Goal: Transaction & Acquisition: Purchase product/service

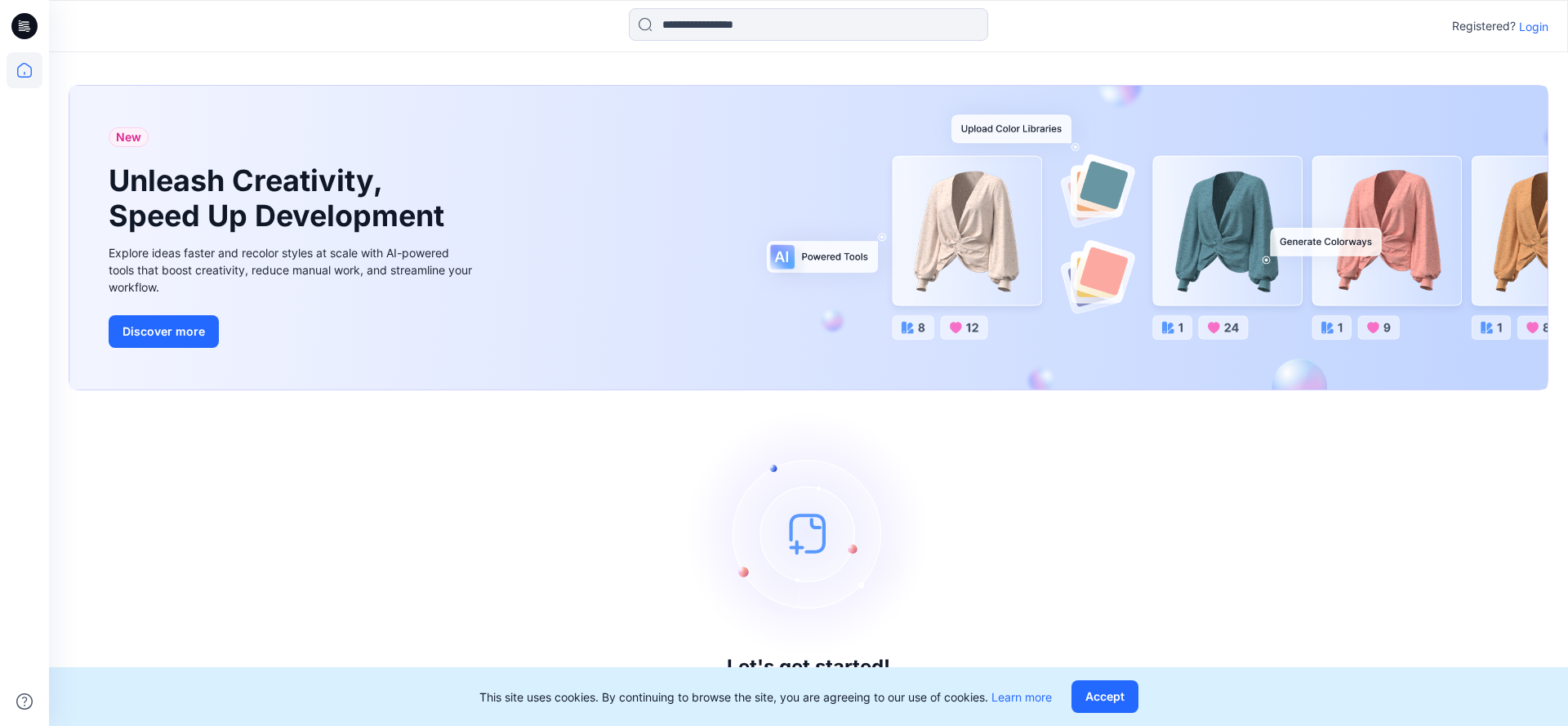
click at [1547, 28] on p "Login" at bounding box center [1534, 26] width 29 height 17
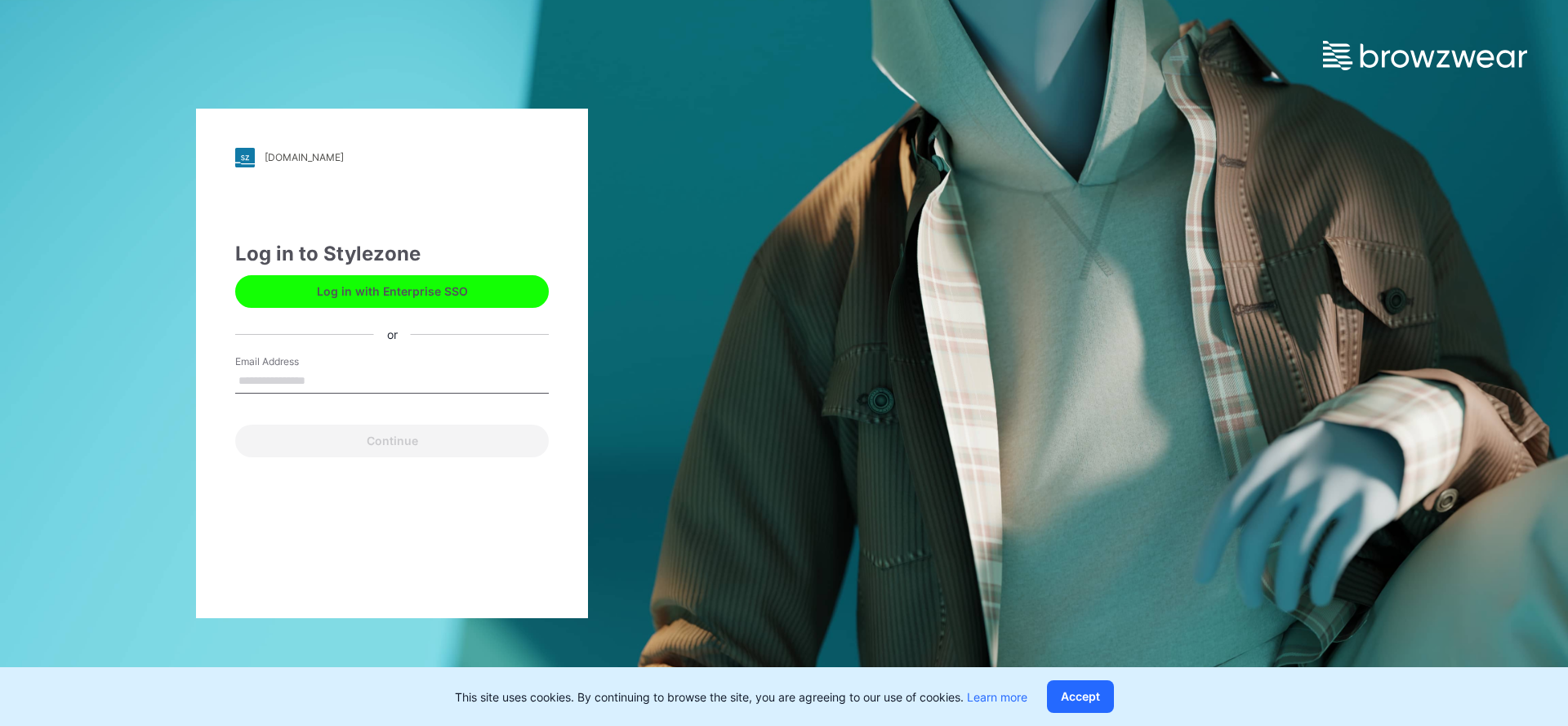
type input "**********"
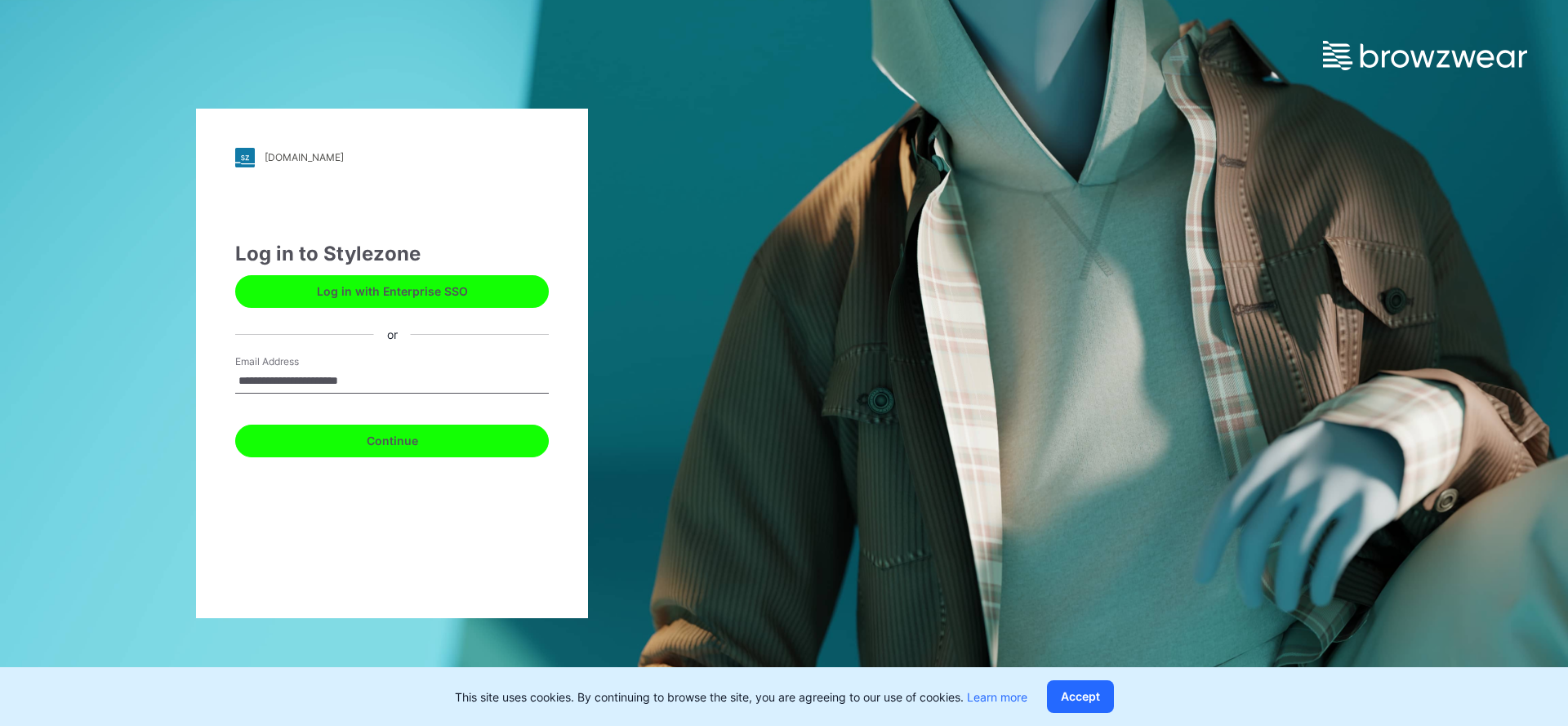
click at [435, 452] on button "Continue" at bounding box center [391, 441] width 314 height 32
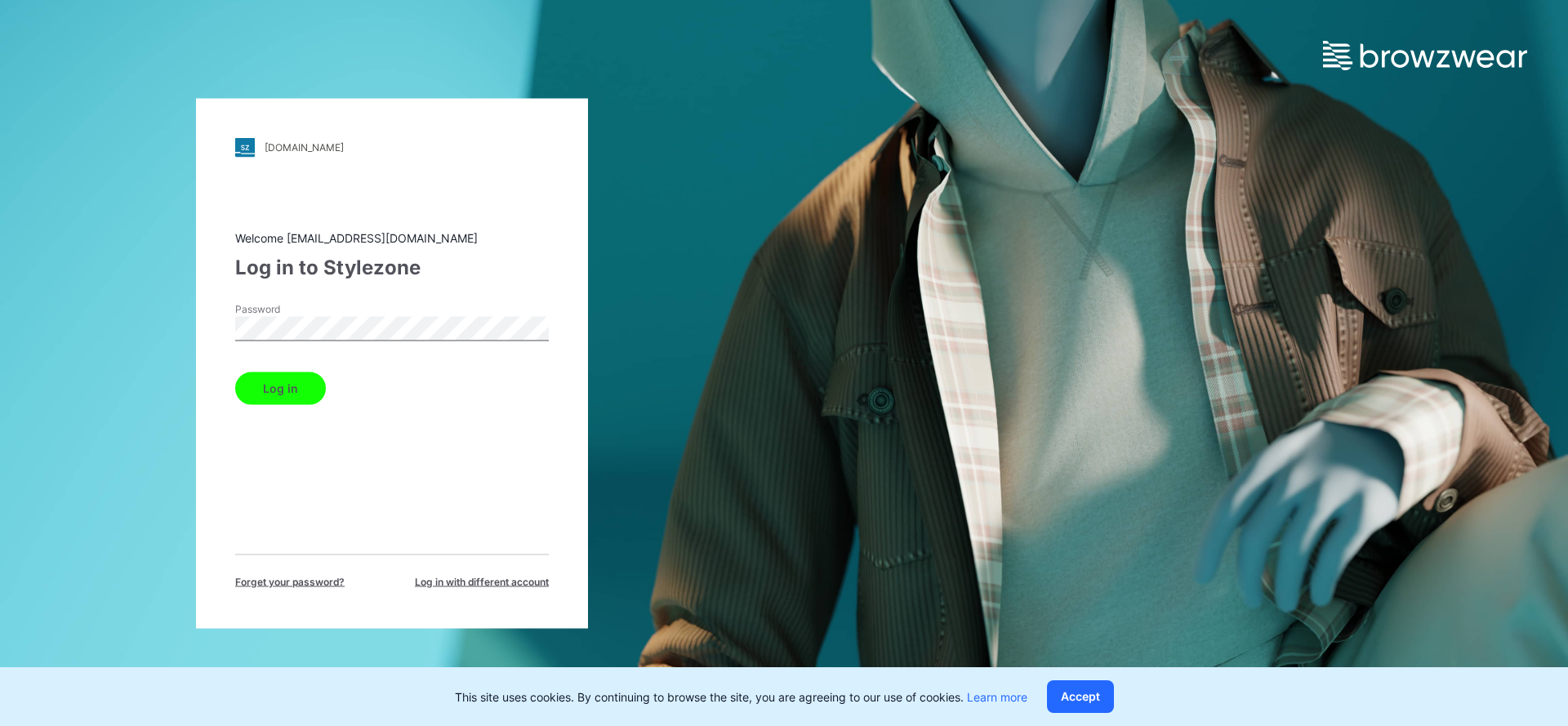
click at [279, 387] on button "Log in" at bounding box center [280, 388] width 91 height 32
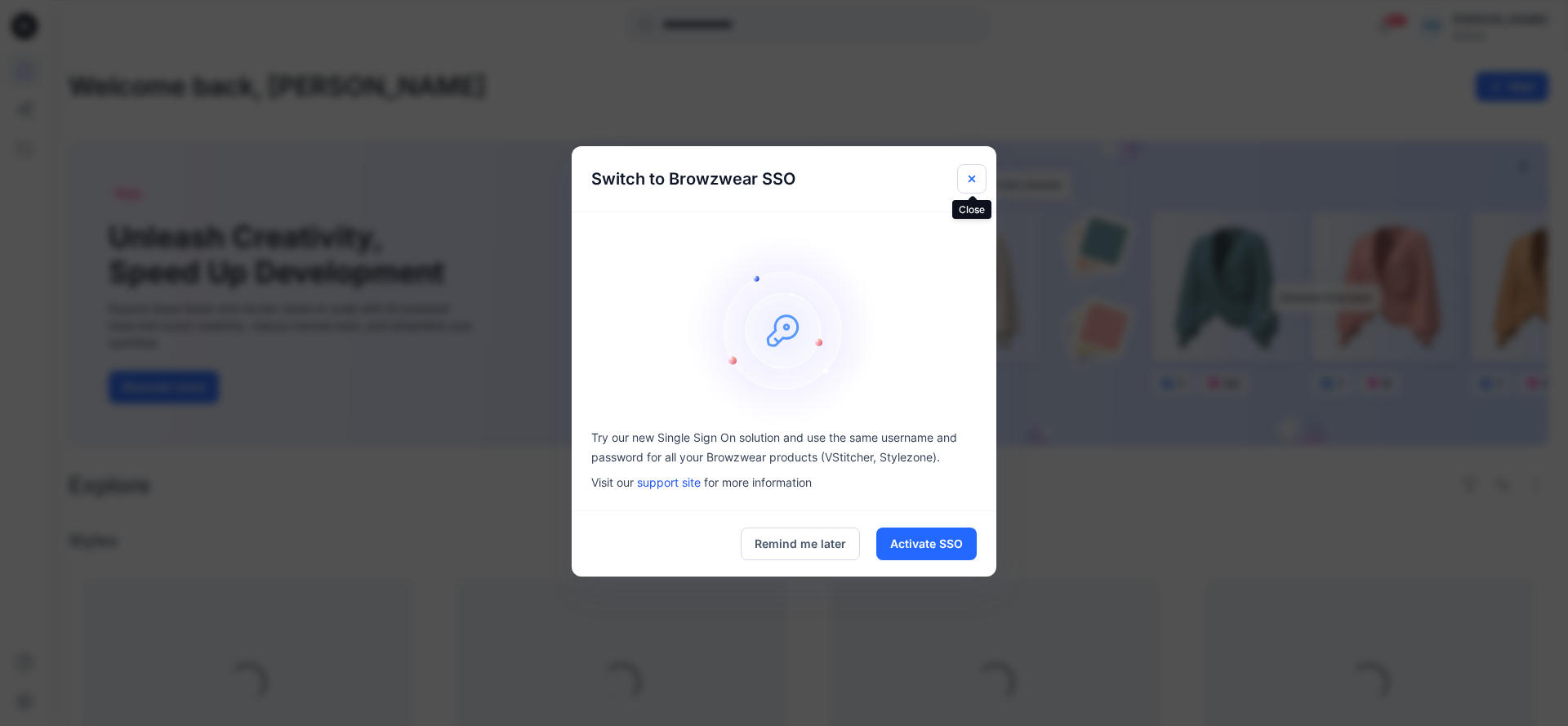
click at [965, 175] on button "Close" at bounding box center [972, 179] width 29 height 29
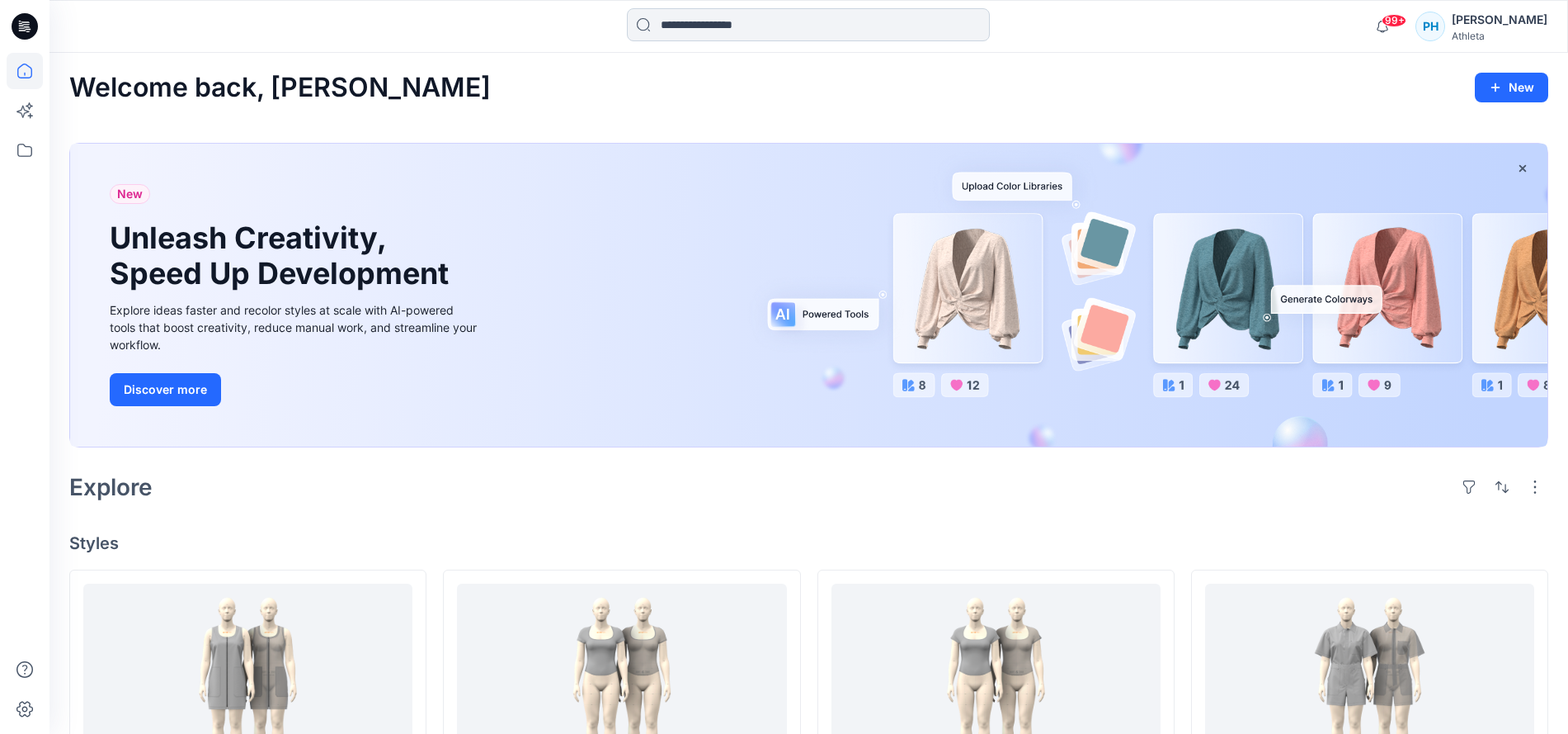
click at [847, 22] on input at bounding box center [809, 25] width 363 height 33
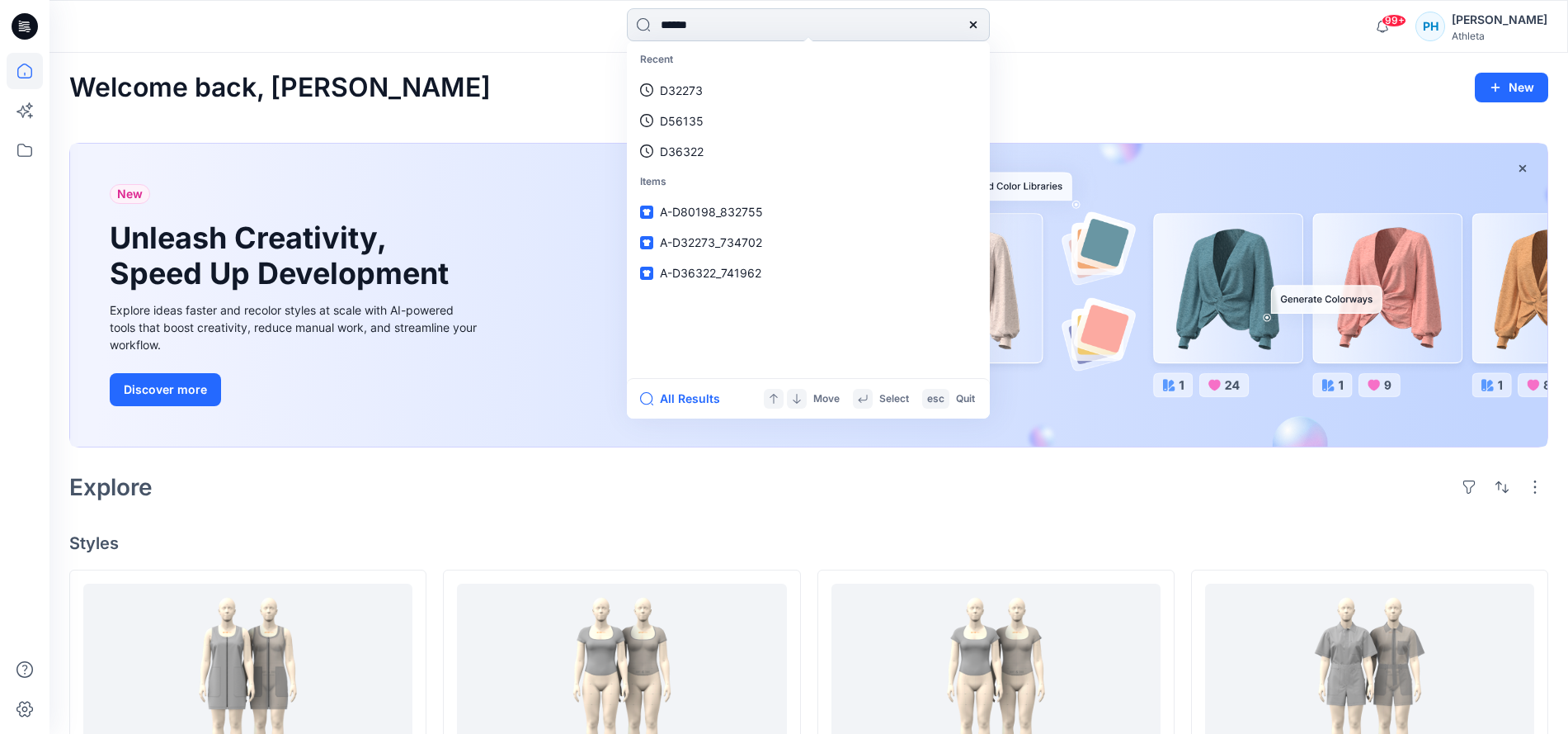
type input "******"
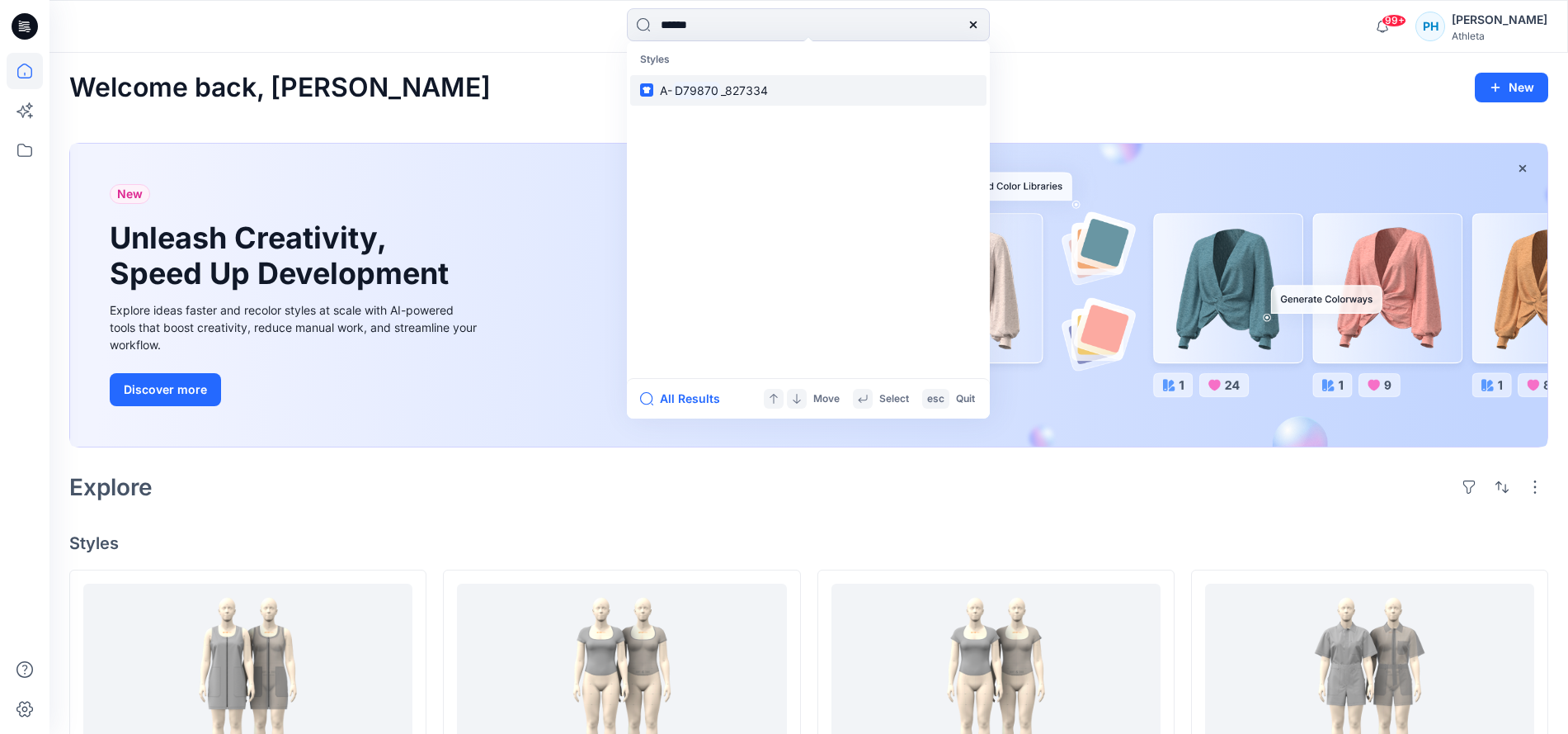
click at [834, 96] on link "A- D79870 _827334" at bounding box center [808, 90] width 356 height 30
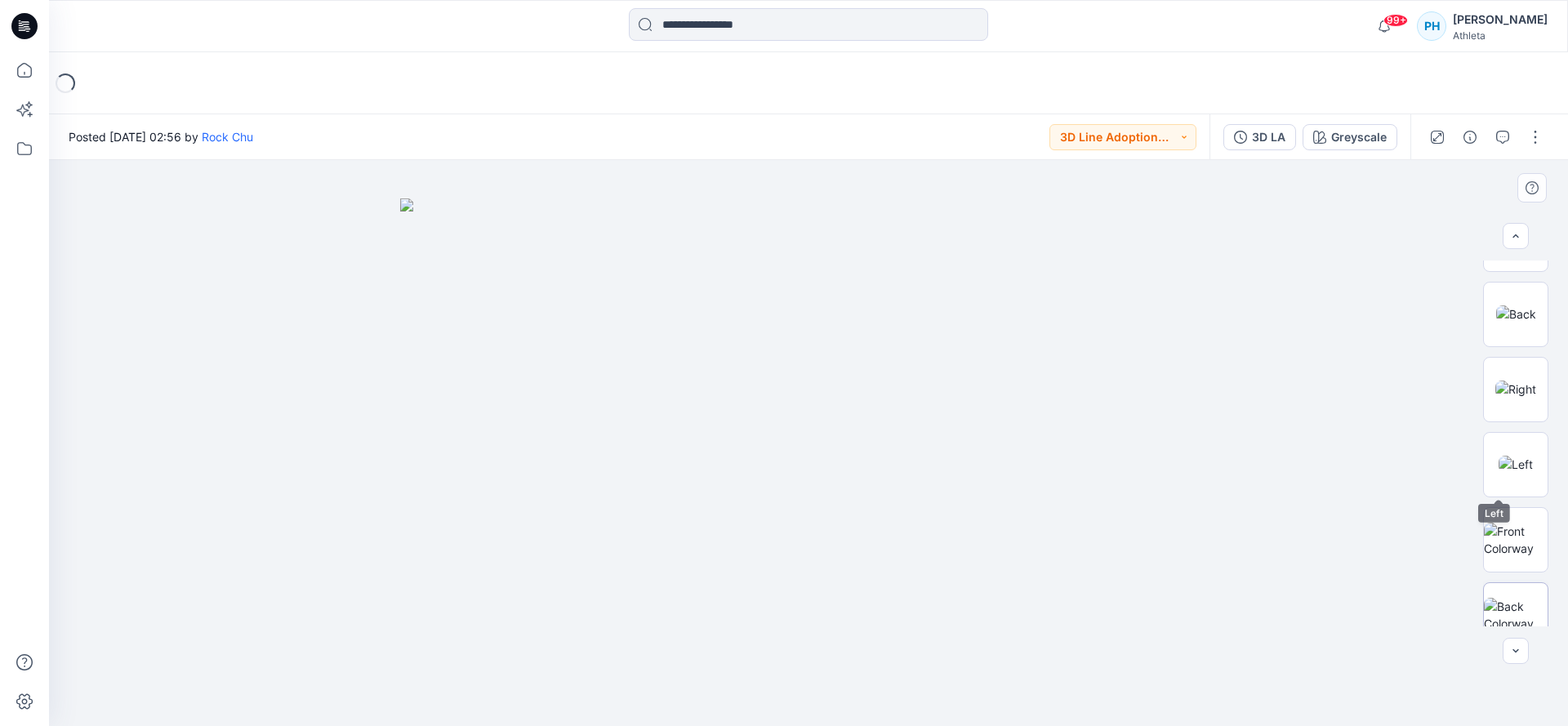
scroll to position [301, 0]
click at [1512, 448] on img at bounding box center [1516, 443] width 64 height 34
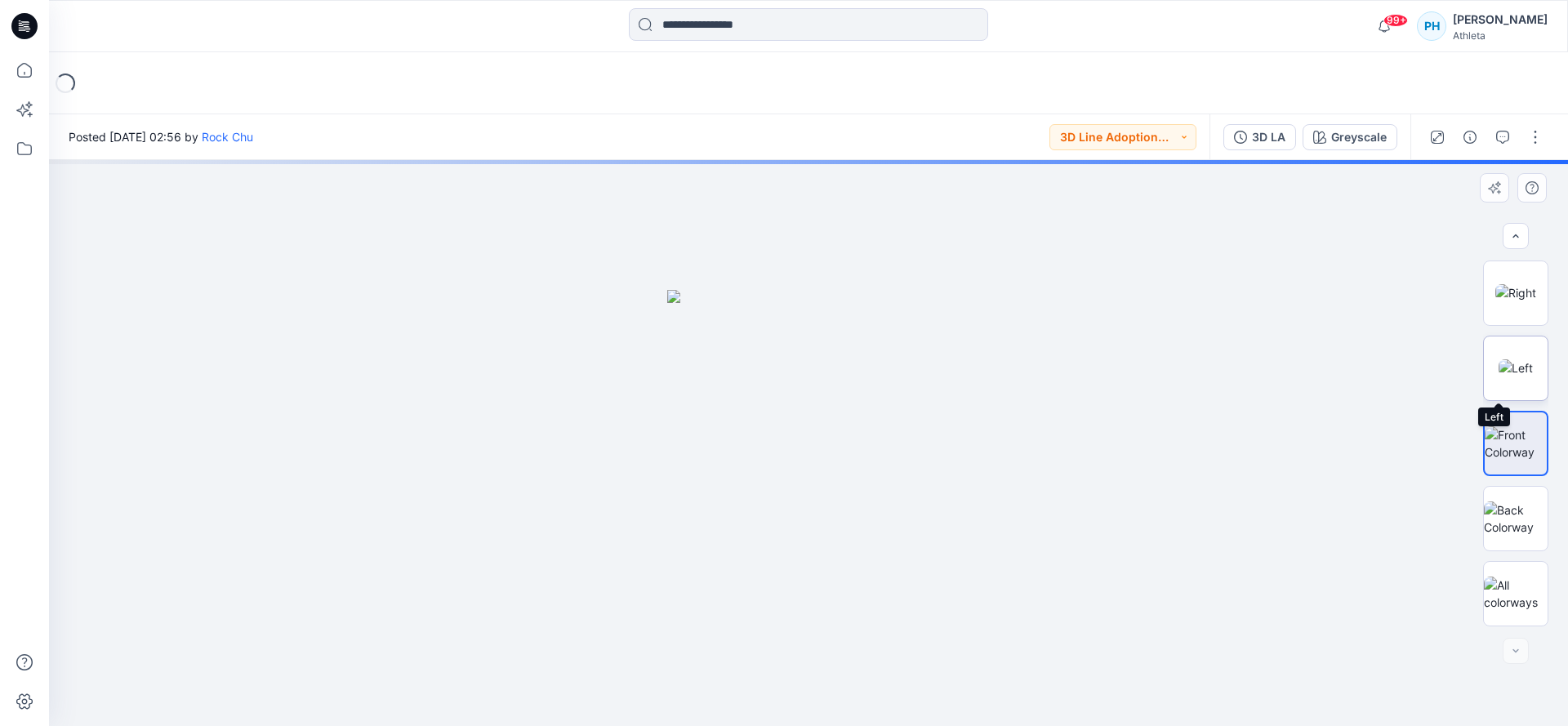
click at [1524, 360] on img at bounding box center [1516, 368] width 34 height 17
